Goal: Task Accomplishment & Management: Manage account settings

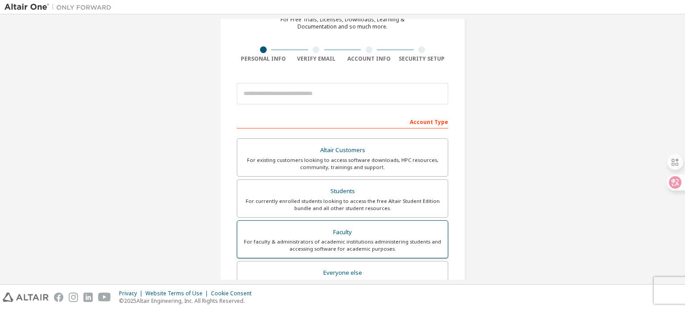
scroll to position [59, 0]
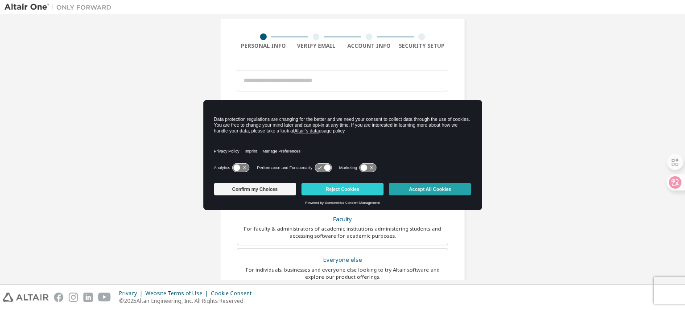
click at [458, 190] on button "Accept All Cookies" at bounding box center [430, 189] width 82 height 12
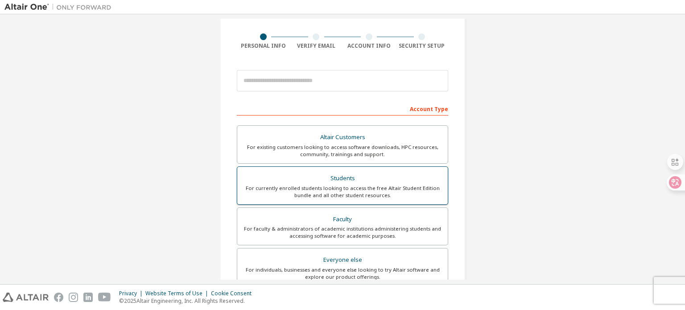
click at [386, 182] on div "Students" at bounding box center [342, 178] width 200 height 12
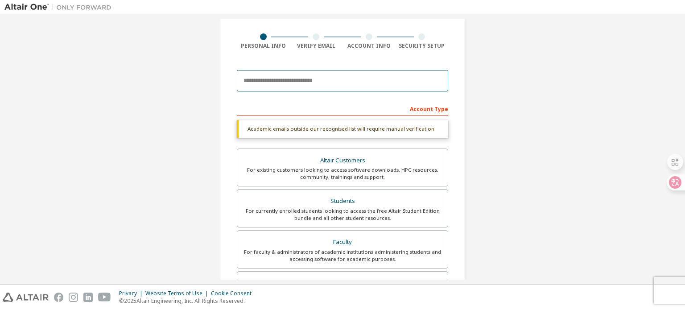
click at [403, 73] on input "email" at bounding box center [342, 80] width 211 height 21
type input "**********"
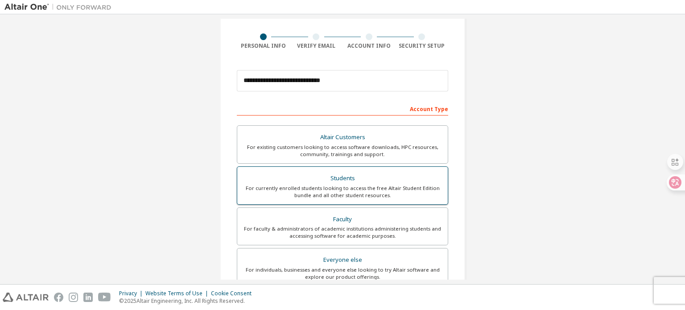
click at [349, 196] on div "For currently enrolled students looking to access the free Altair Student Editi…" at bounding box center [342, 191] width 200 height 14
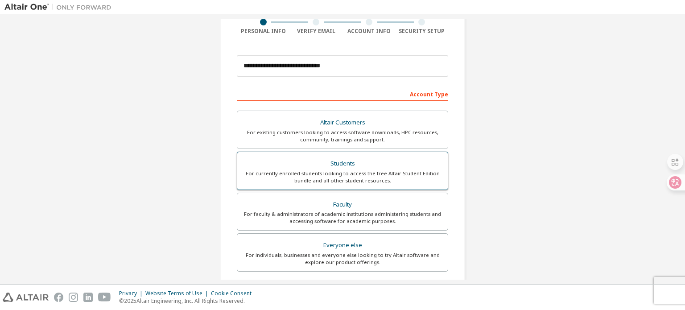
click at [340, 163] on div "Students" at bounding box center [342, 163] width 200 height 12
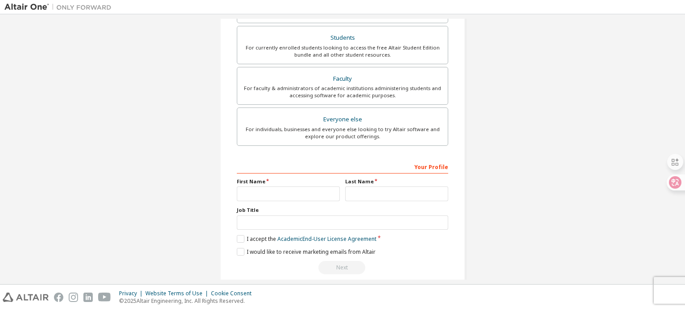
scroll to position [209, 0]
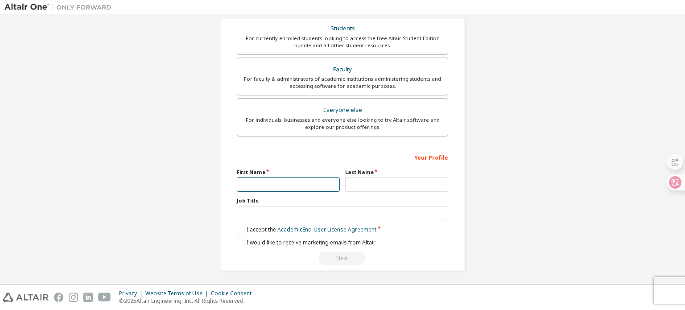
click at [258, 184] on input "text" at bounding box center [288, 184] width 103 height 15
type input "**********"
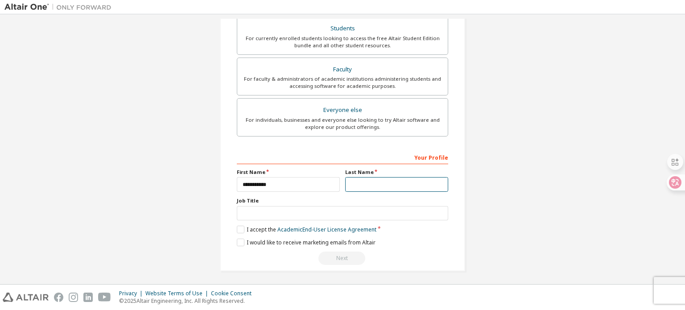
click at [369, 180] on input "text" at bounding box center [396, 184] width 103 height 15
type input "******"
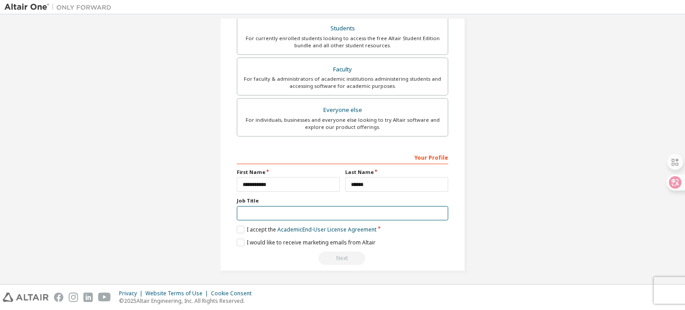
click at [298, 212] on input "text" at bounding box center [342, 213] width 211 height 15
type input "*******"
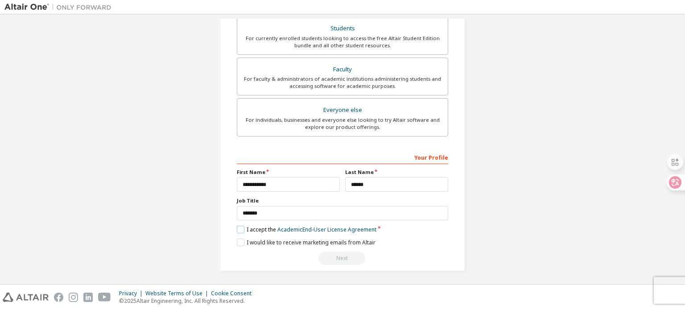
click at [238, 225] on label "I accept the Academic End-User License Agreement" at bounding box center [306, 229] width 139 height 8
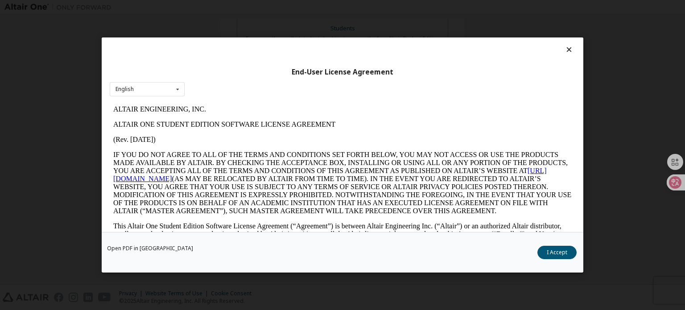
scroll to position [0, 0]
click at [547, 251] on button "I Accept" at bounding box center [556, 252] width 39 height 13
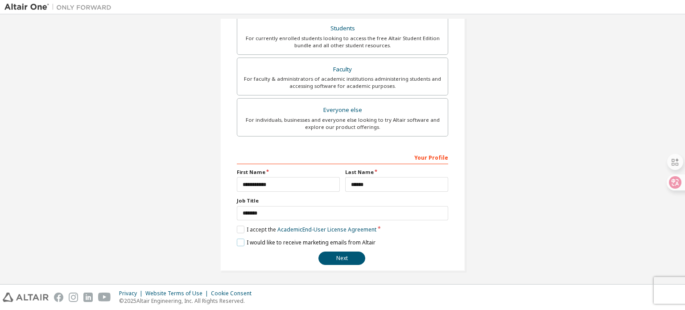
click at [240, 241] on label "I would like to receive marketing emails from Altair" at bounding box center [306, 242] width 139 height 8
click at [339, 262] on button "Next" at bounding box center [341, 257] width 47 height 13
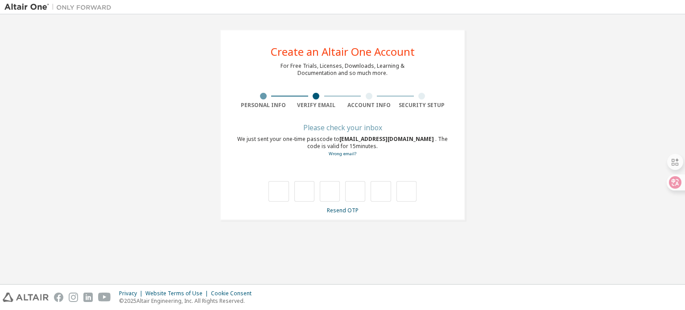
type input "*"
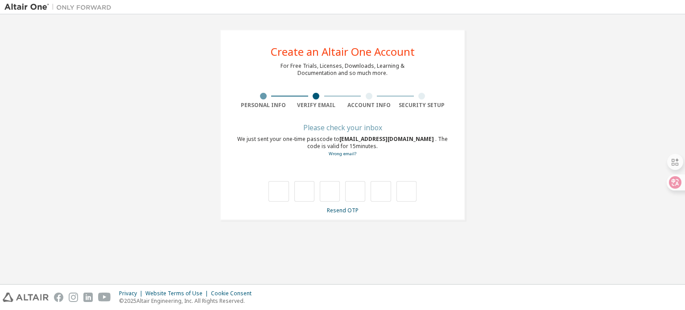
type input "*"
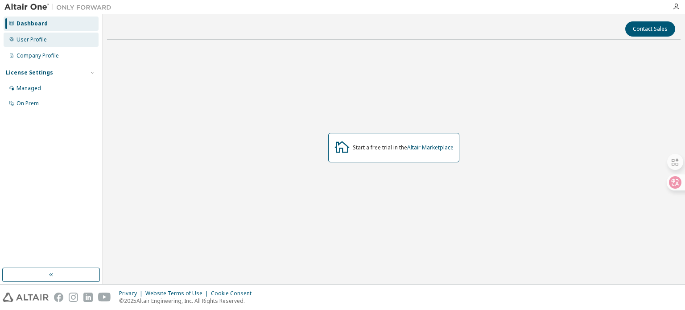
click at [68, 37] on div "User Profile" at bounding box center [51, 40] width 95 height 14
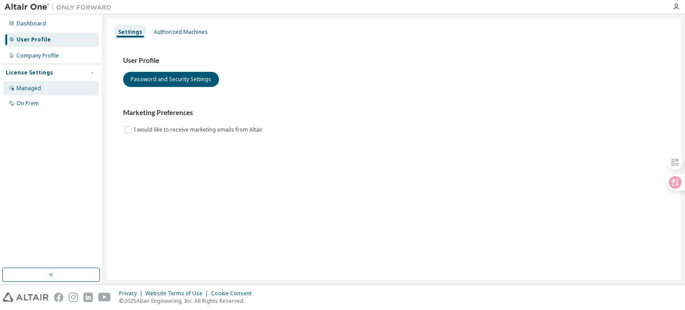
click at [56, 86] on div "Managed" at bounding box center [51, 88] width 95 height 14
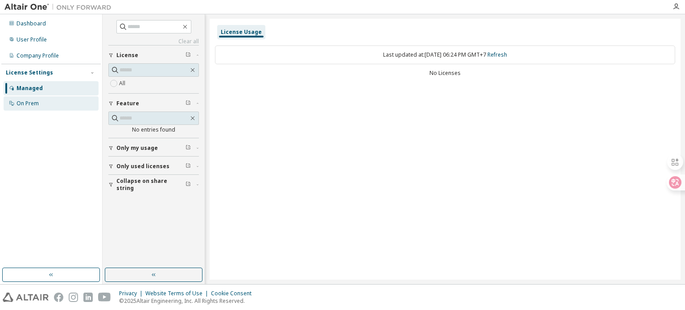
click at [46, 101] on div "On Prem" at bounding box center [51, 103] width 95 height 14
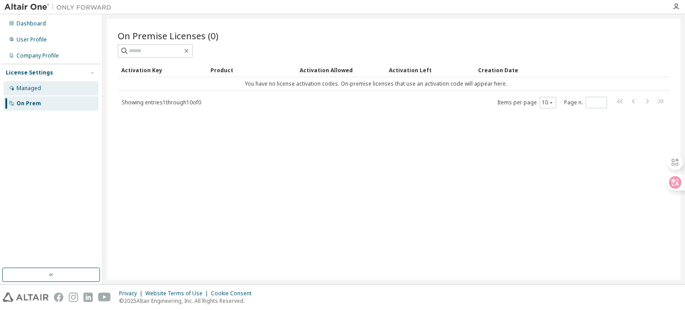
click at [44, 85] on div "Managed" at bounding box center [51, 88] width 95 height 14
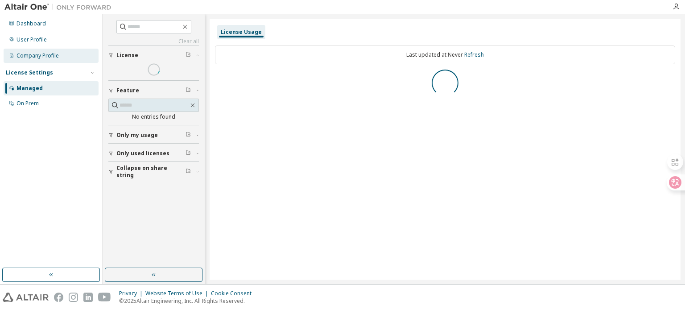
click at [43, 53] on div "Company Profile" at bounding box center [37, 55] width 42 height 7
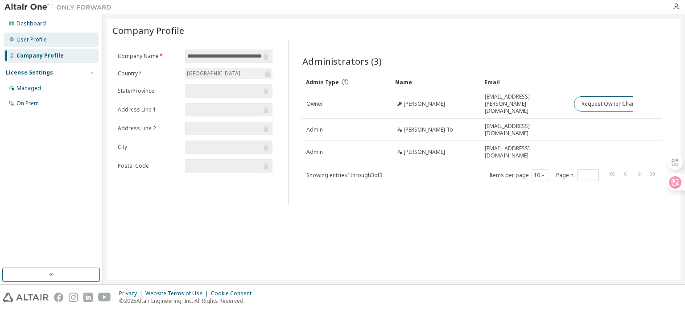
click at [47, 33] on div "User Profile" at bounding box center [51, 40] width 95 height 14
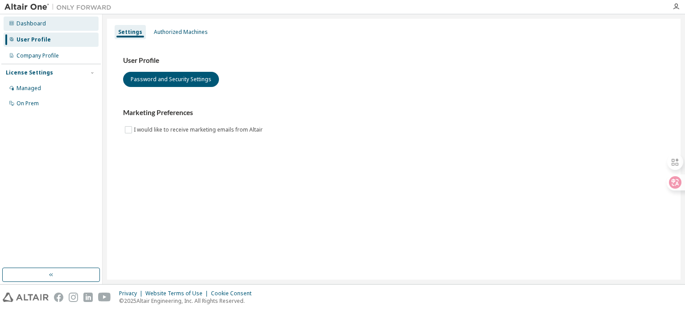
click at [45, 22] on div "Dashboard" at bounding box center [51, 23] width 95 height 14
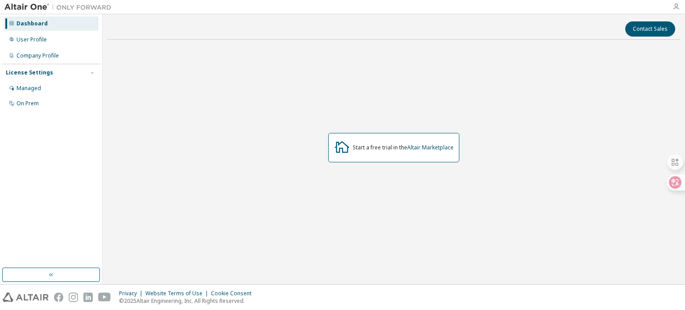
click at [677, 4] on icon "button" at bounding box center [675, 6] width 7 height 7
